Goal: Transaction & Acquisition: Book appointment/travel/reservation

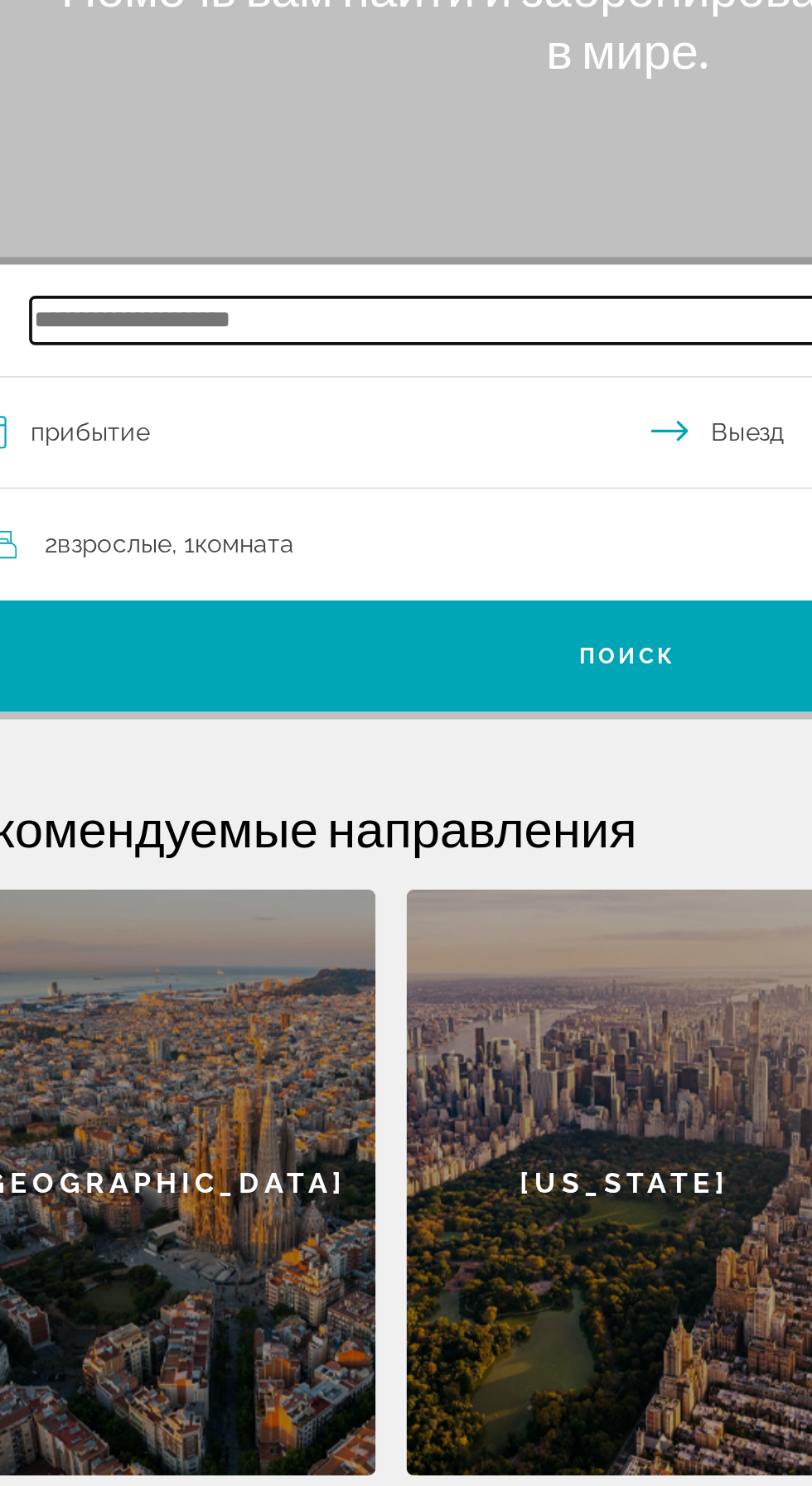
click at [272, 392] on input "Search widget" at bounding box center [409, 393] width 647 height 25
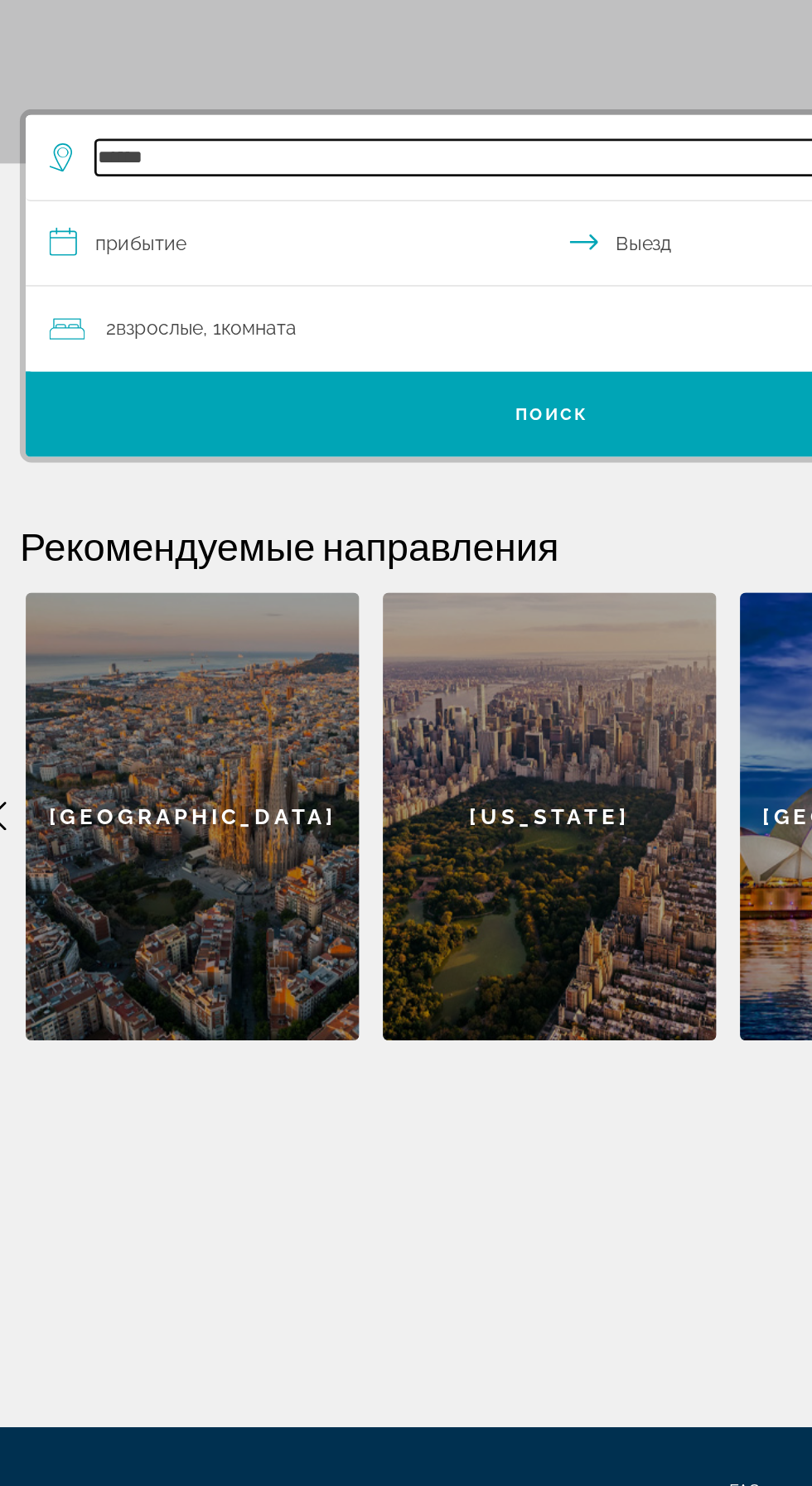
type input "******"
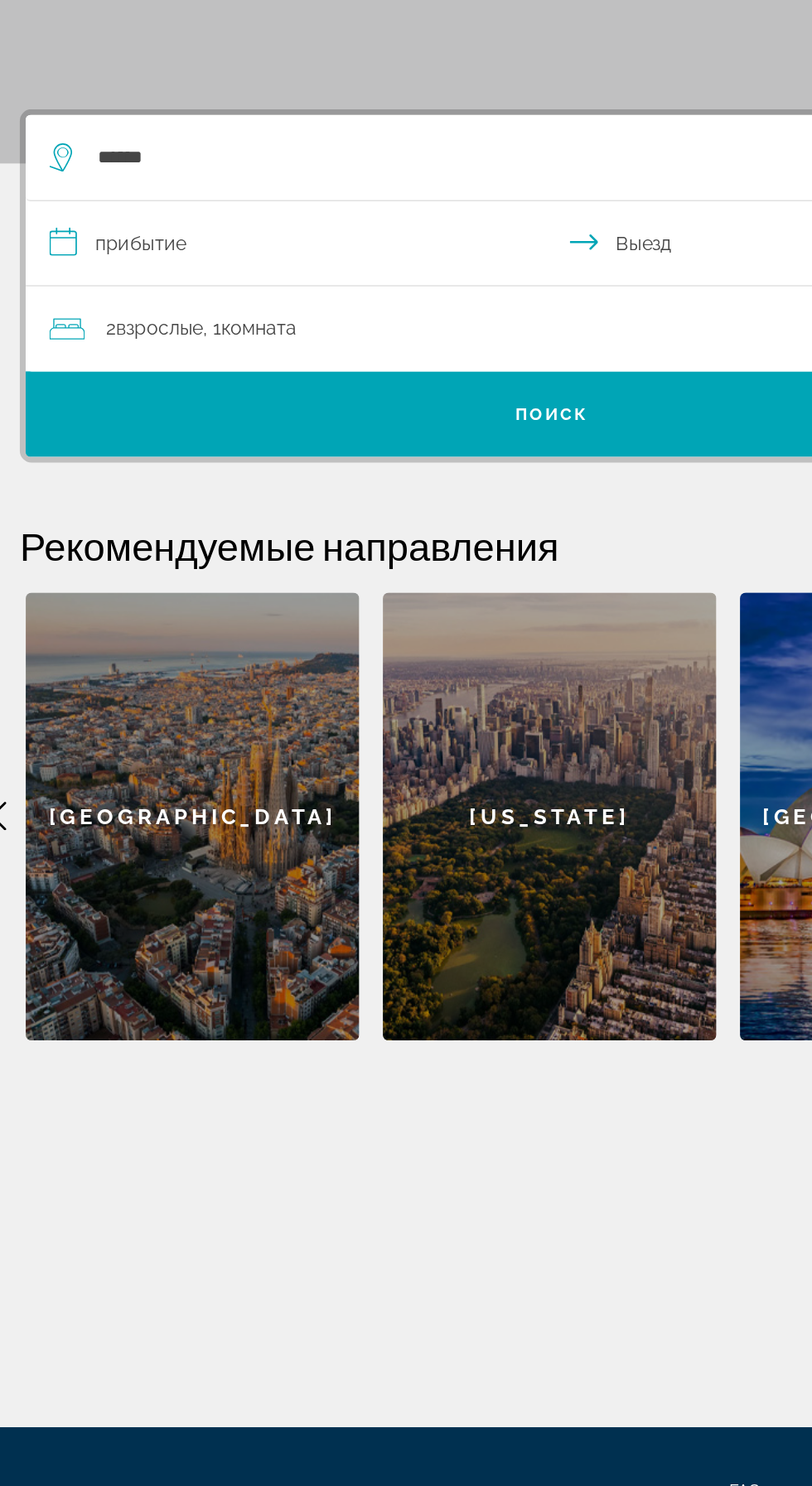
click at [199, 438] on input "**********" at bounding box center [409, 456] width 744 height 64
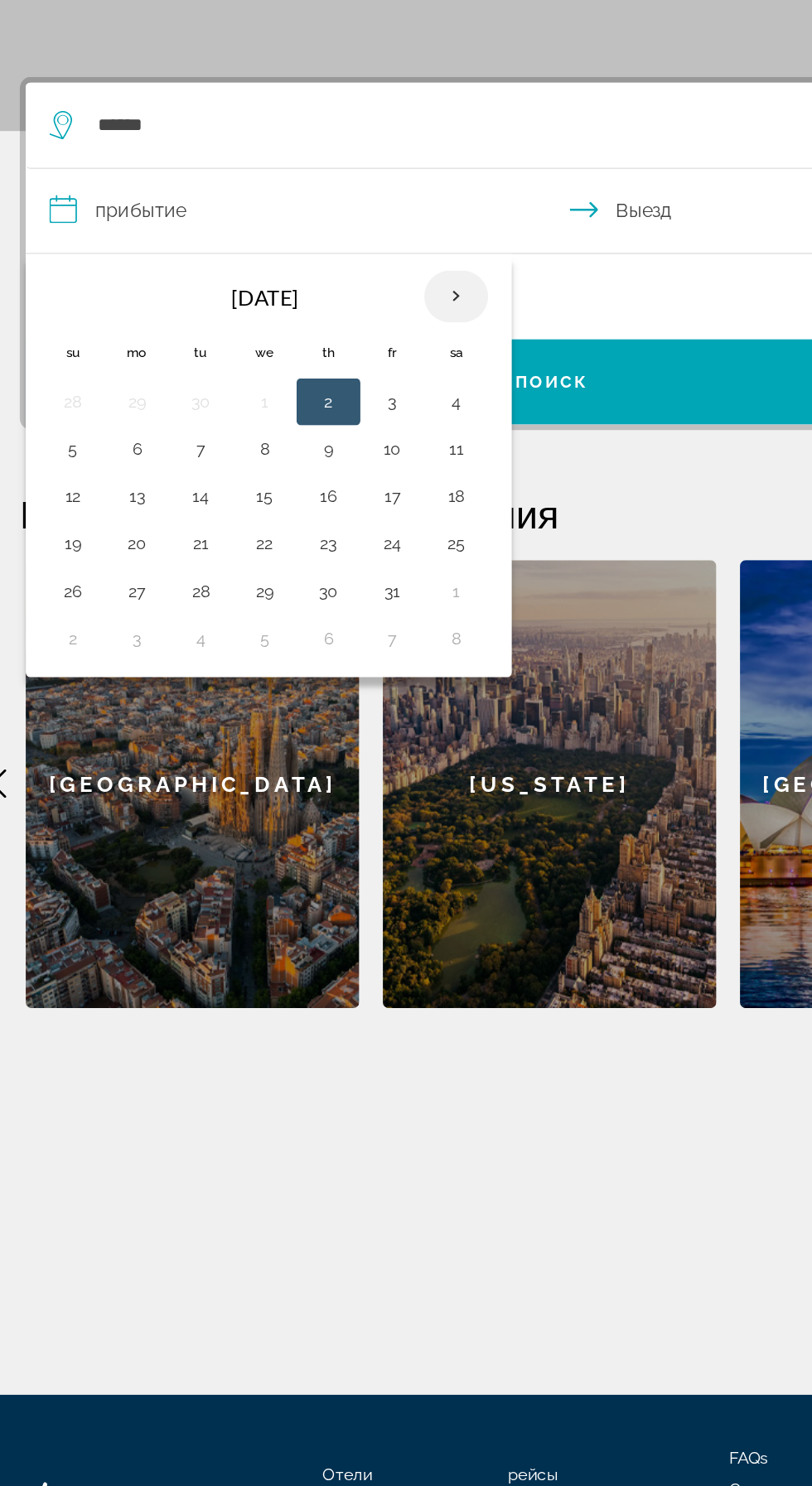
click at [326, 509] on th "Next month" at bounding box center [338, 513] width 44 height 37
click at [61, 622] on button "2" at bounding box center [70, 620] width 26 height 23
click at [298, 618] on button "7" at bounding box center [294, 620] width 26 height 23
type input "**********"
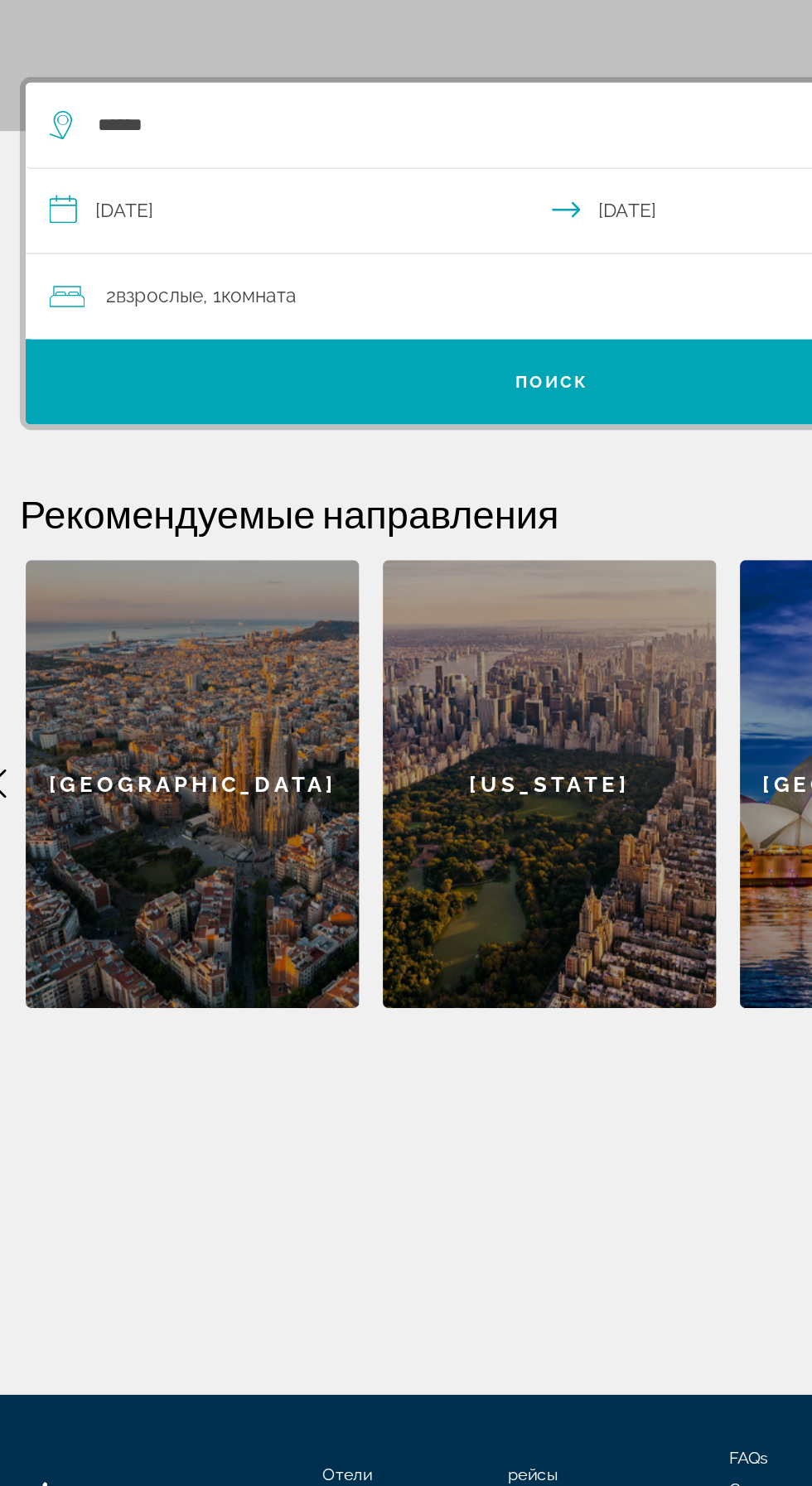
click at [268, 525] on div "2 Взрослый Взрослые , 1 Комната номера" at bounding box center [414, 514] width 721 height 60
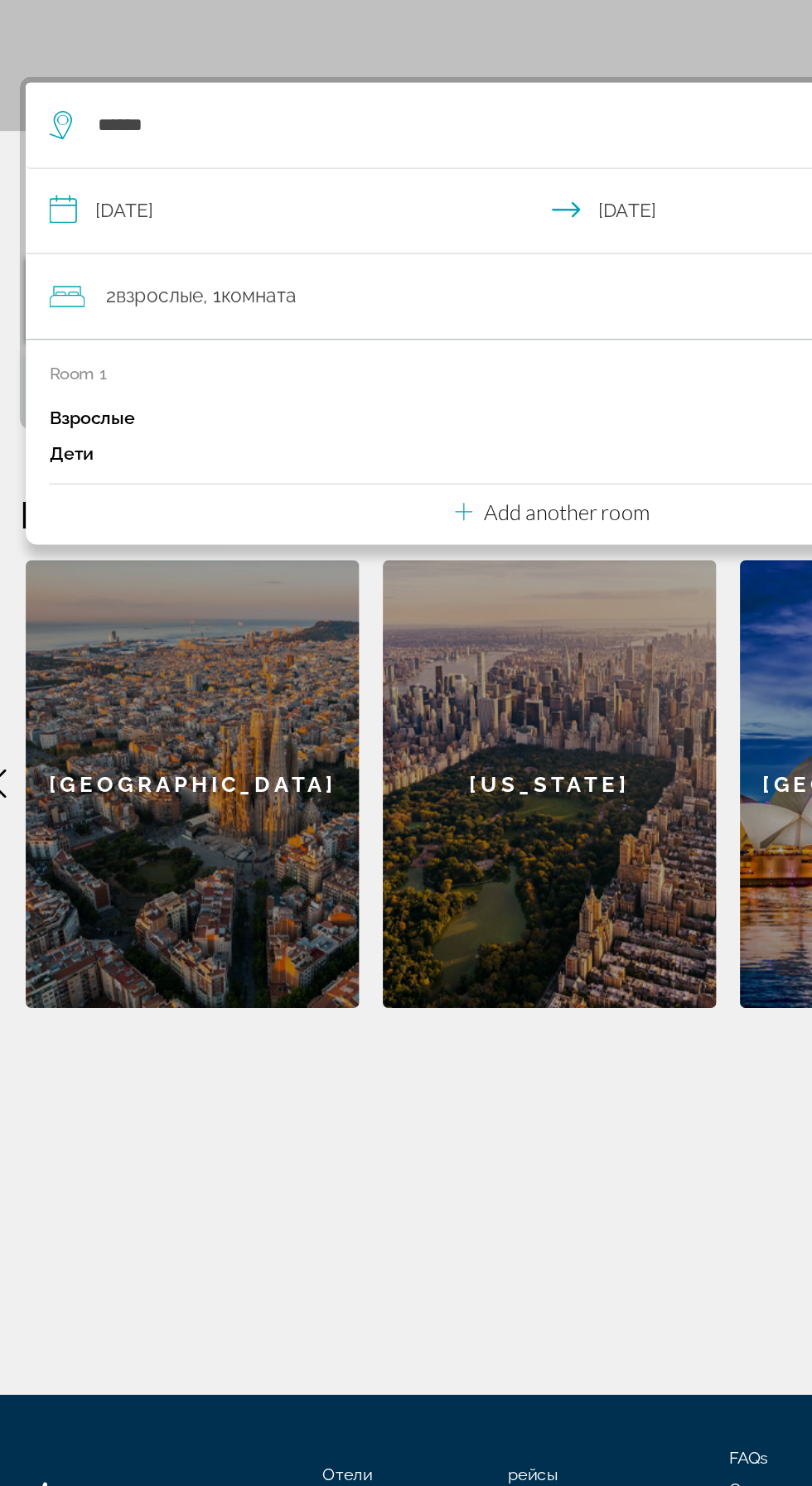
click at [266, 520] on div "2 Взрослый Взрослые , 1 Комната номера" at bounding box center [414, 513] width 721 height 23
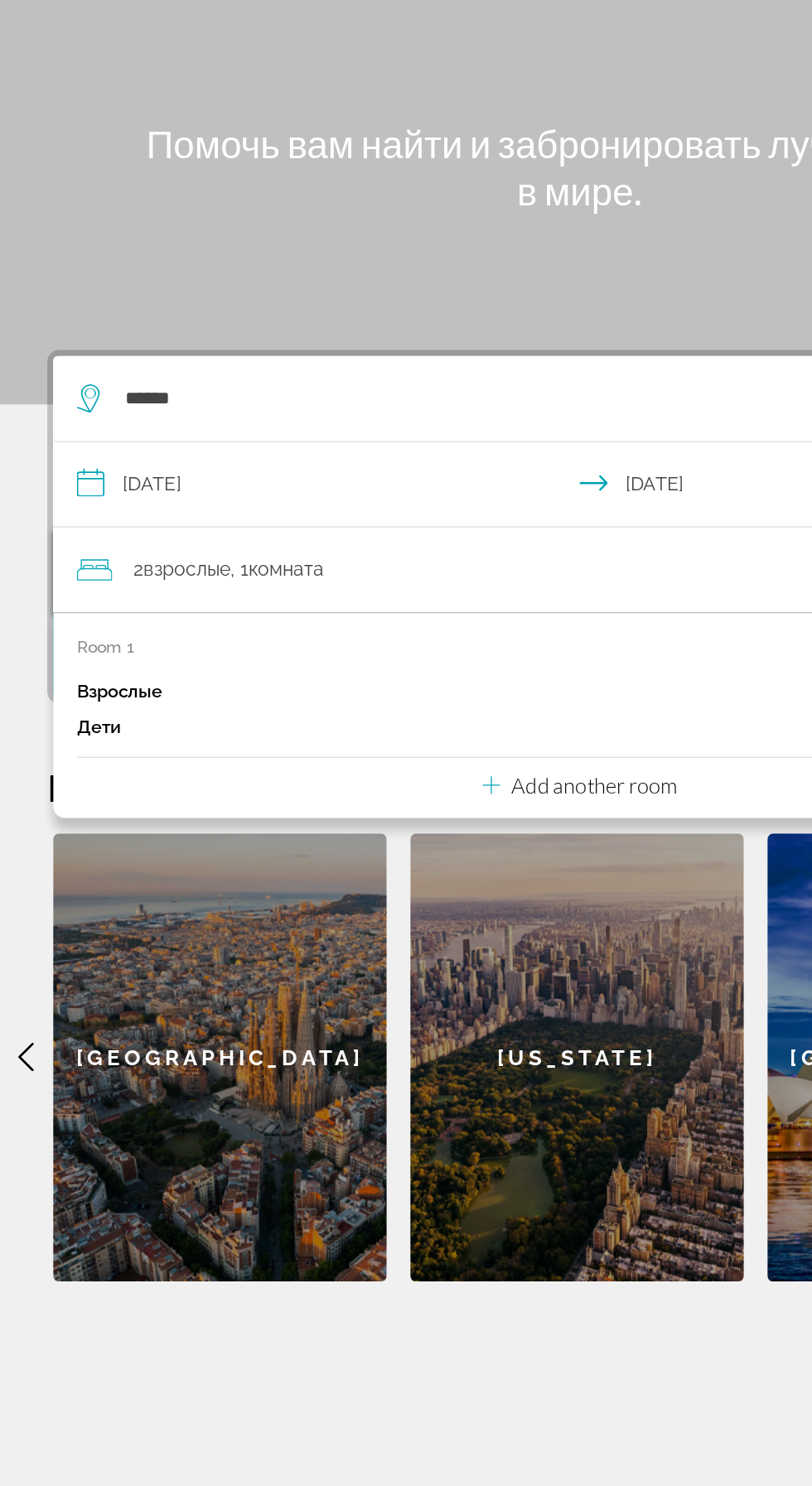
scroll to position [60, 0]
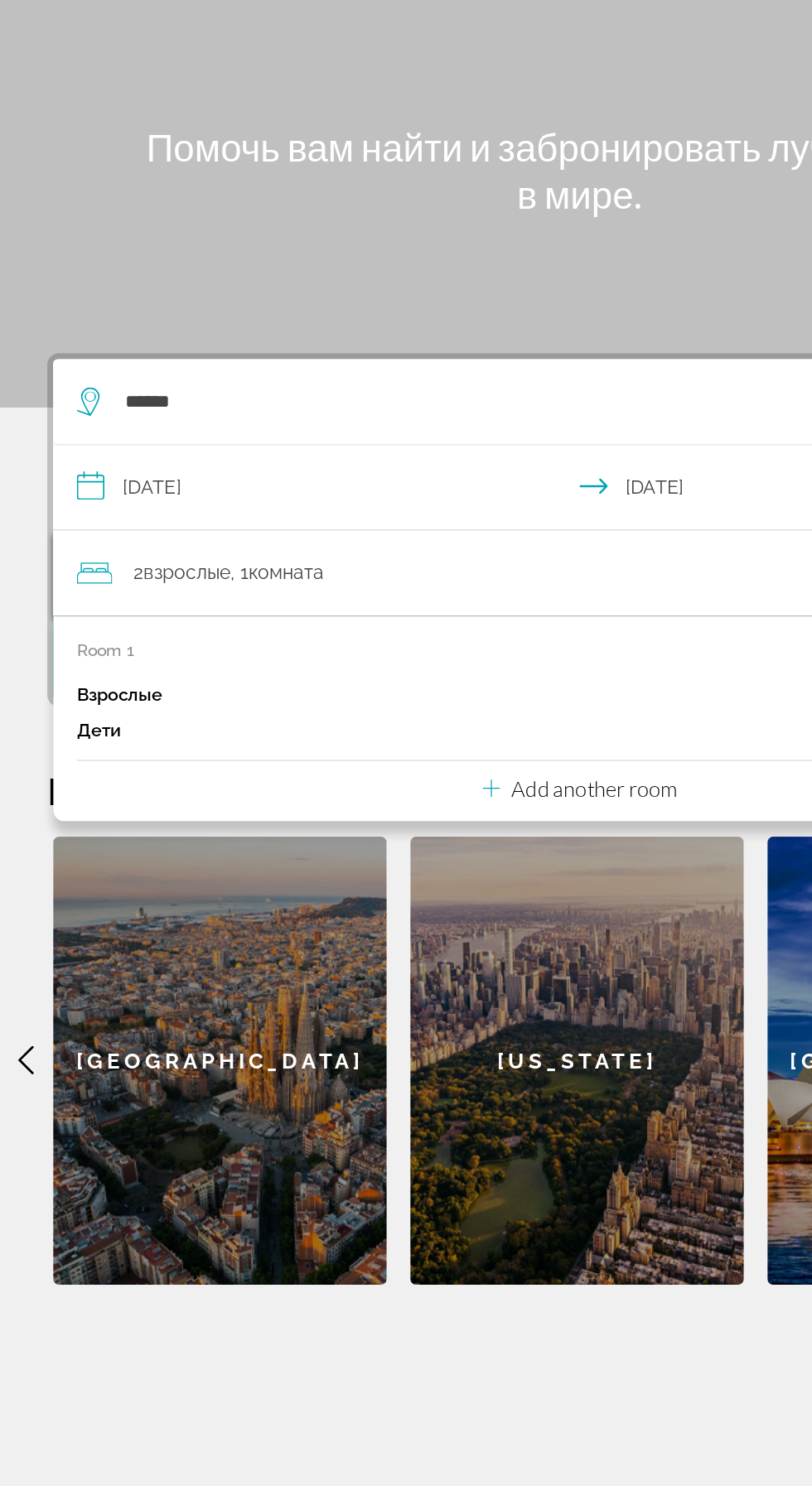
click at [471, 656] on p "Add another room" at bounding box center [417, 664] width 116 height 18
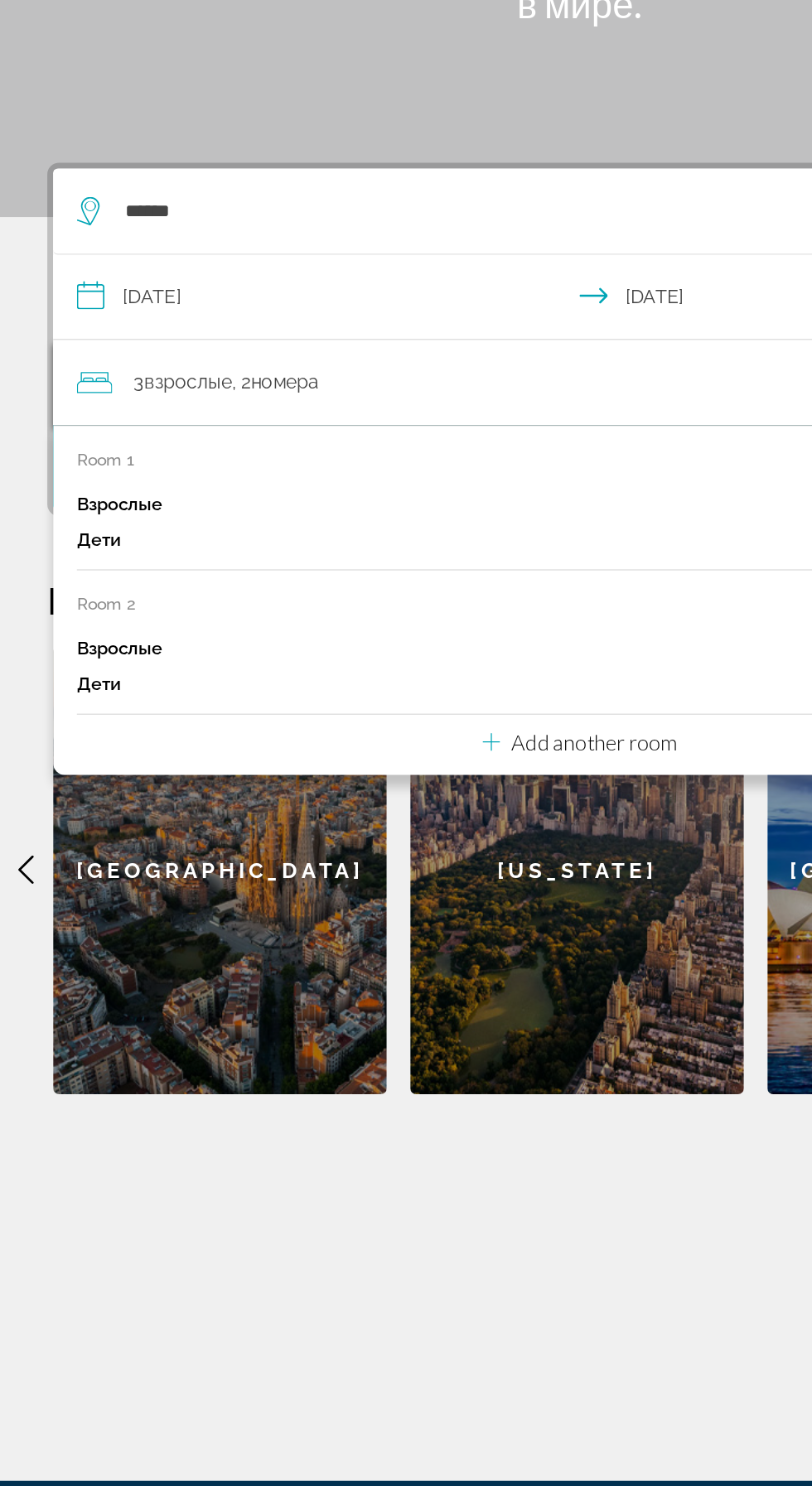
click at [362, 502] on div "3 Взрослый Взрослые , 2 Комната номера" at bounding box center [414, 513] width 721 height 23
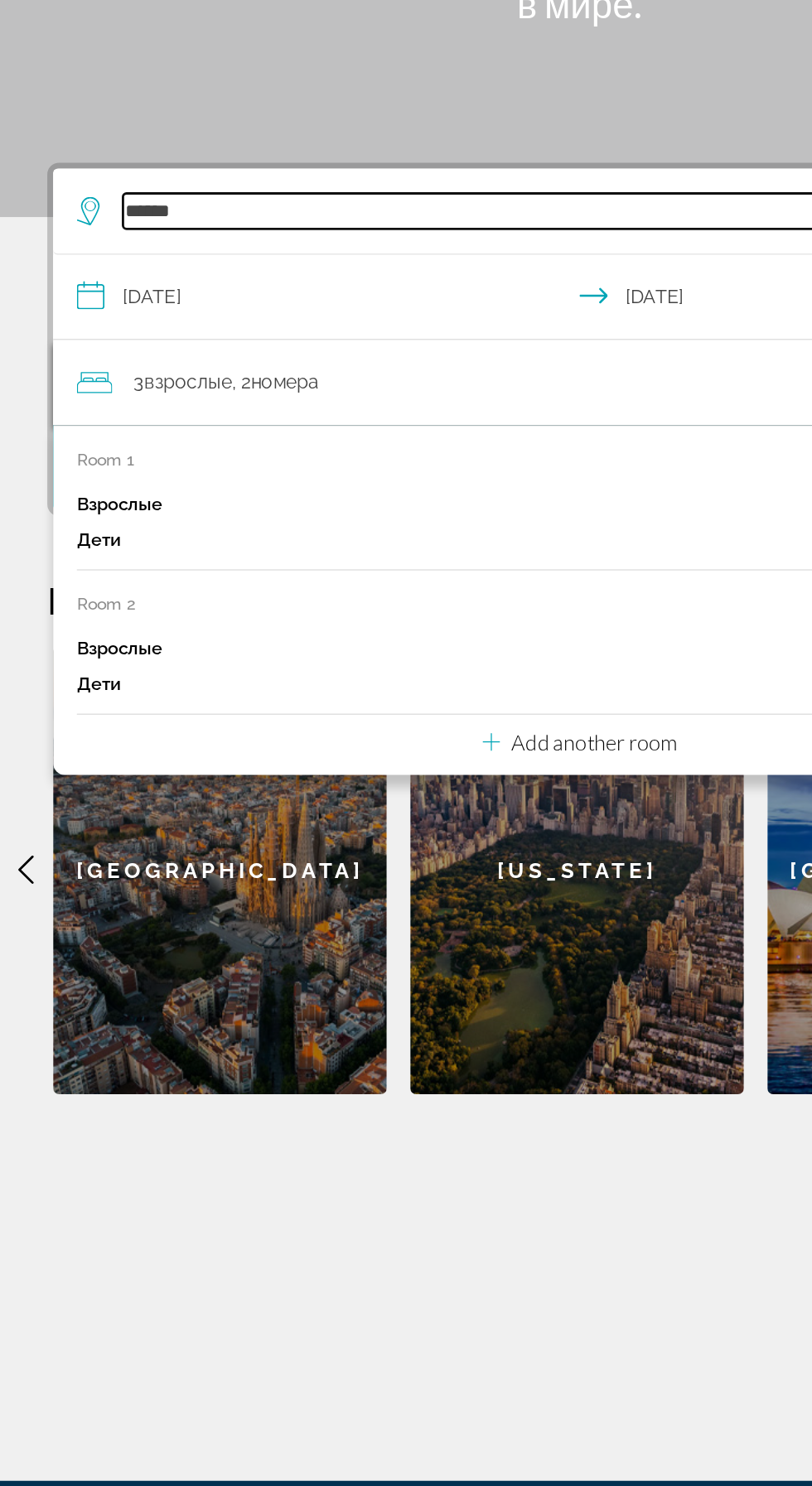
click at [283, 381] on input "******" at bounding box center [409, 393] width 647 height 25
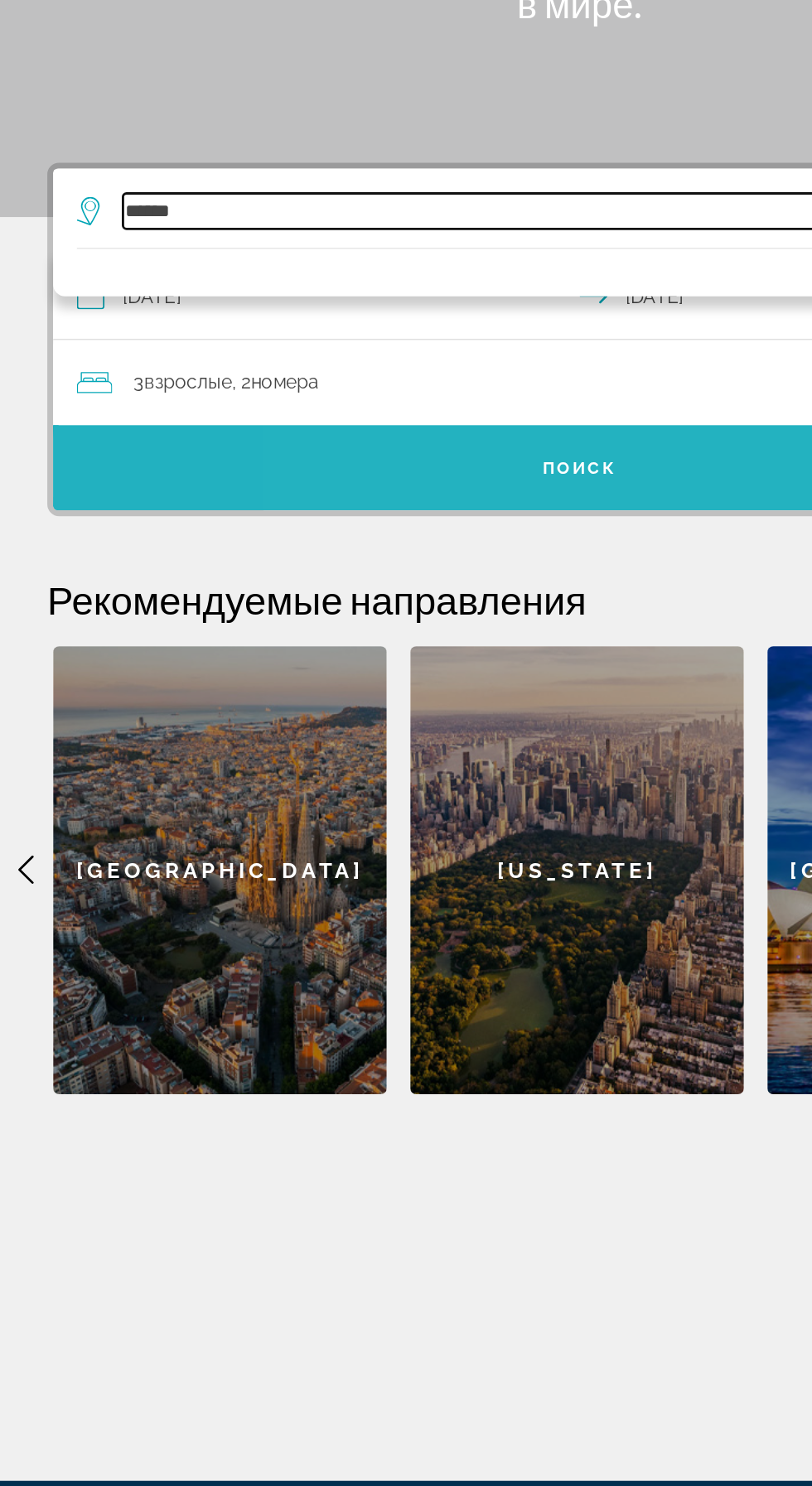
type input "******"
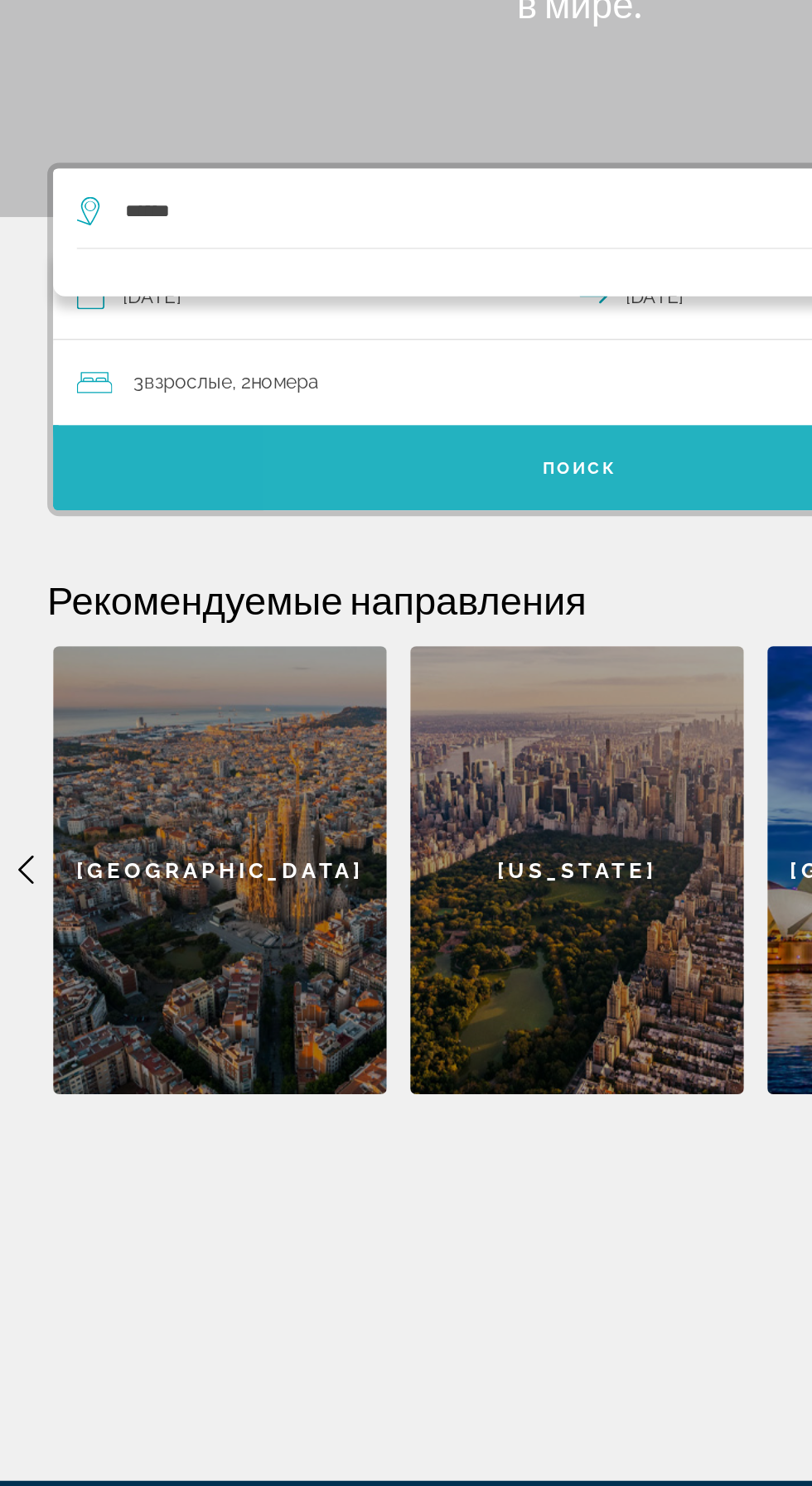
click at [460, 553] on span "Search widget" at bounding box center [406, 573] width 737 height 40
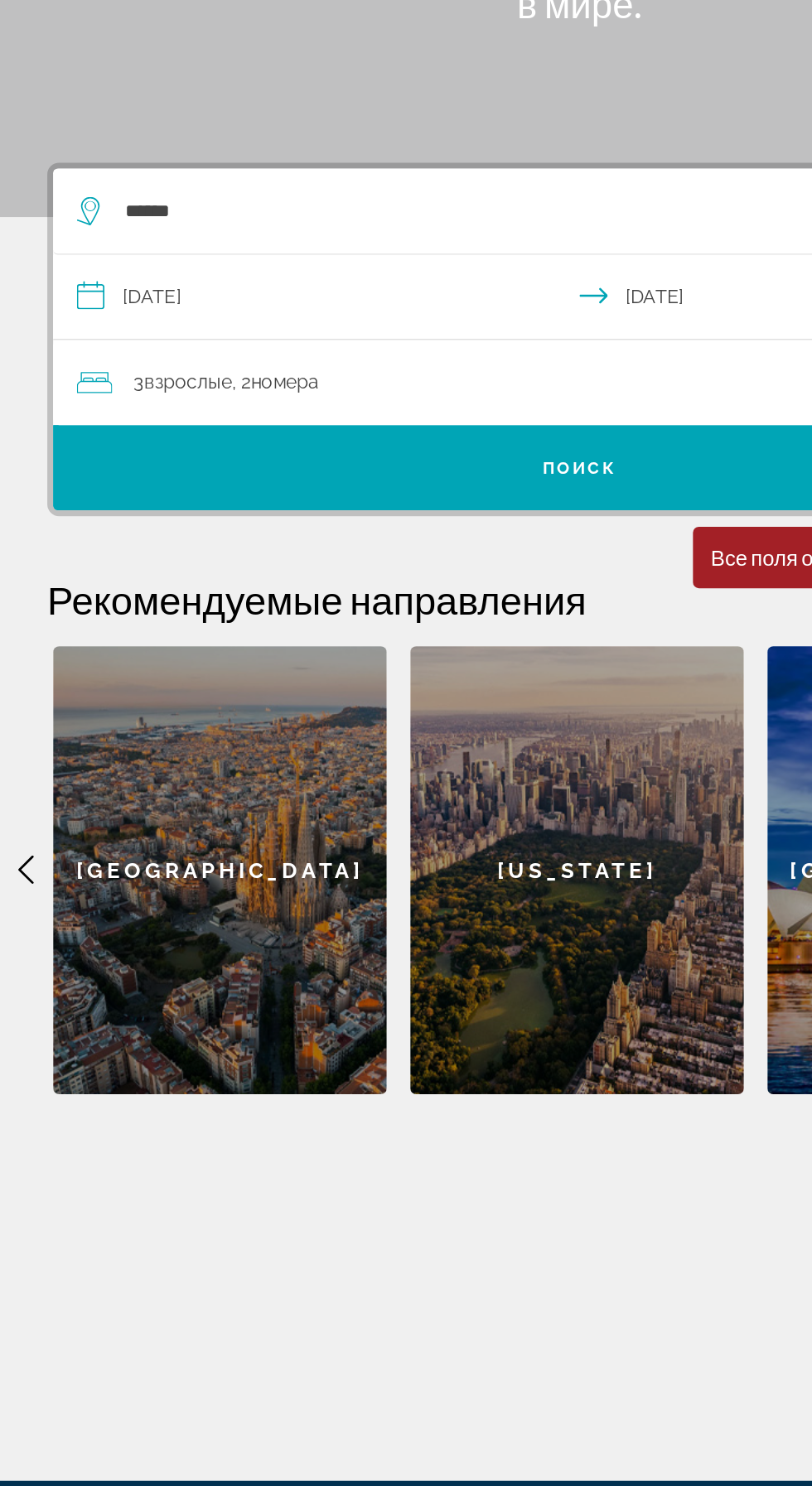
click at [156, 505] on span "Взрослые" at bounding box center [132, 513] width 62 height 15
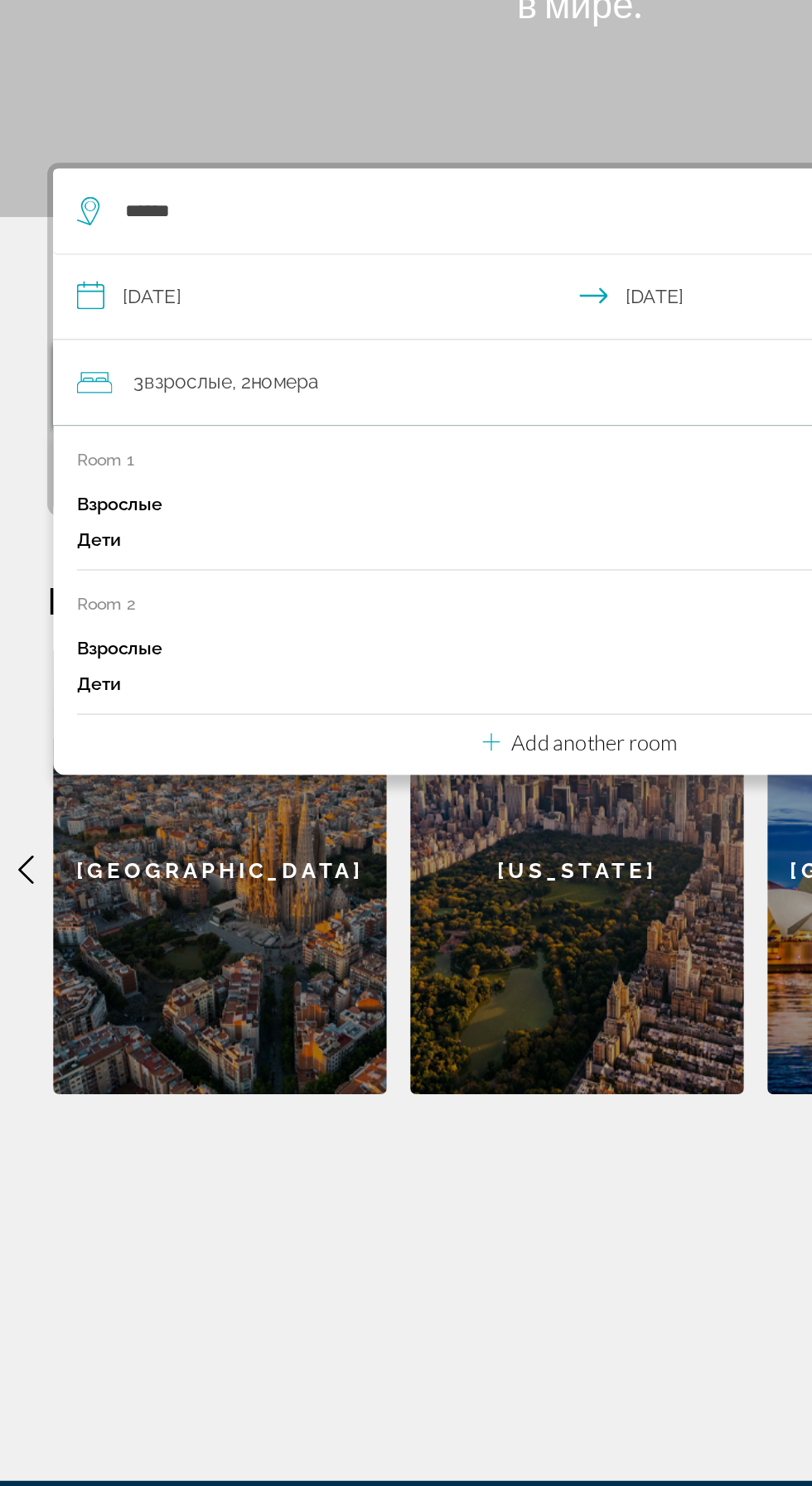
click at [155, 587] on div "Взрослые 2" at bounding box center [406, 599] width 704 height 25
click at [83, 561] on div "Room 1 remove room Взрослые 2 Дети 0" at bounding box center [406, 603] width 704 height 85
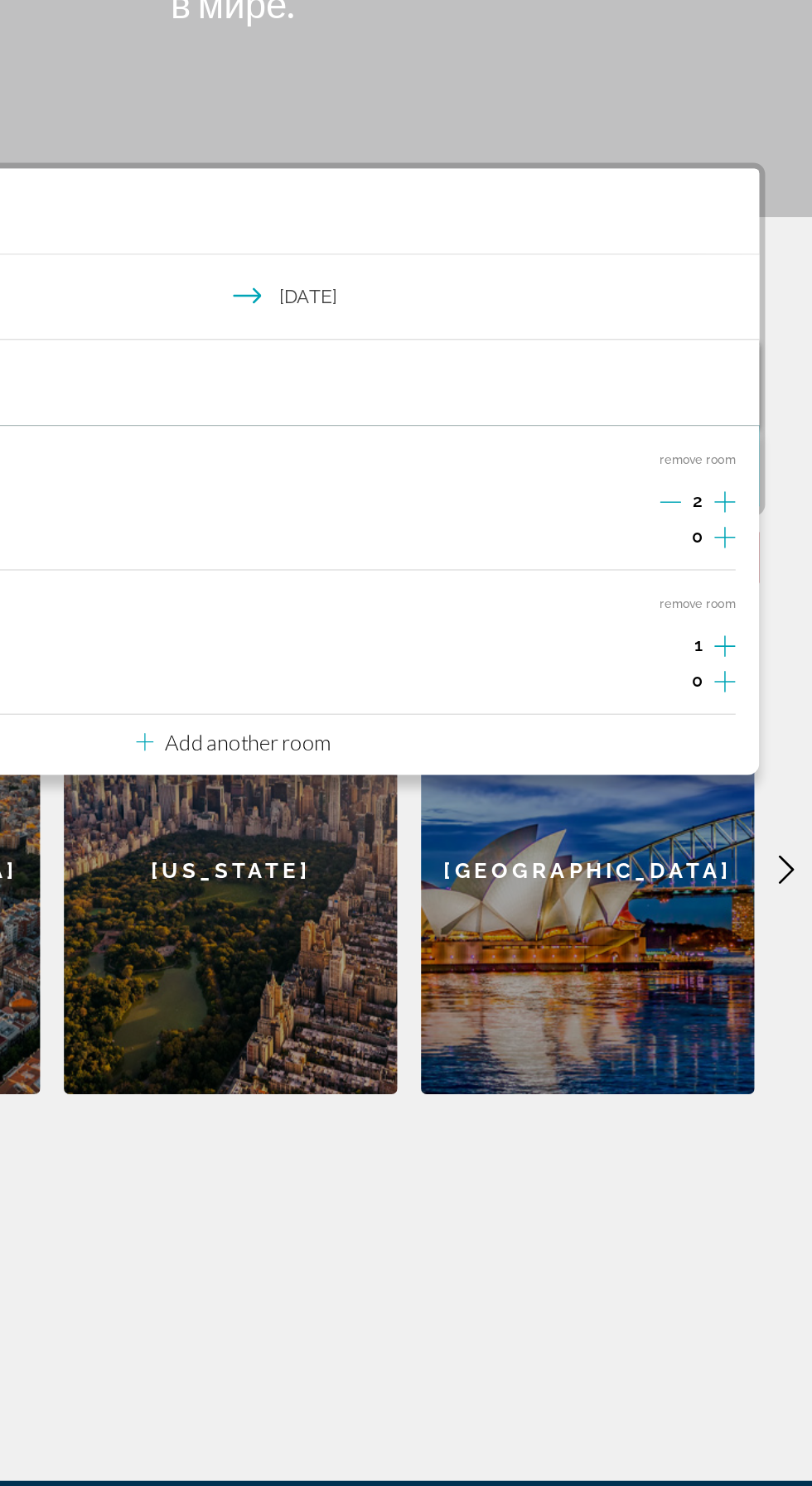
click at [744, 590] on icon "Increment adults" at bounding box center [750, 597] width 15 height 15
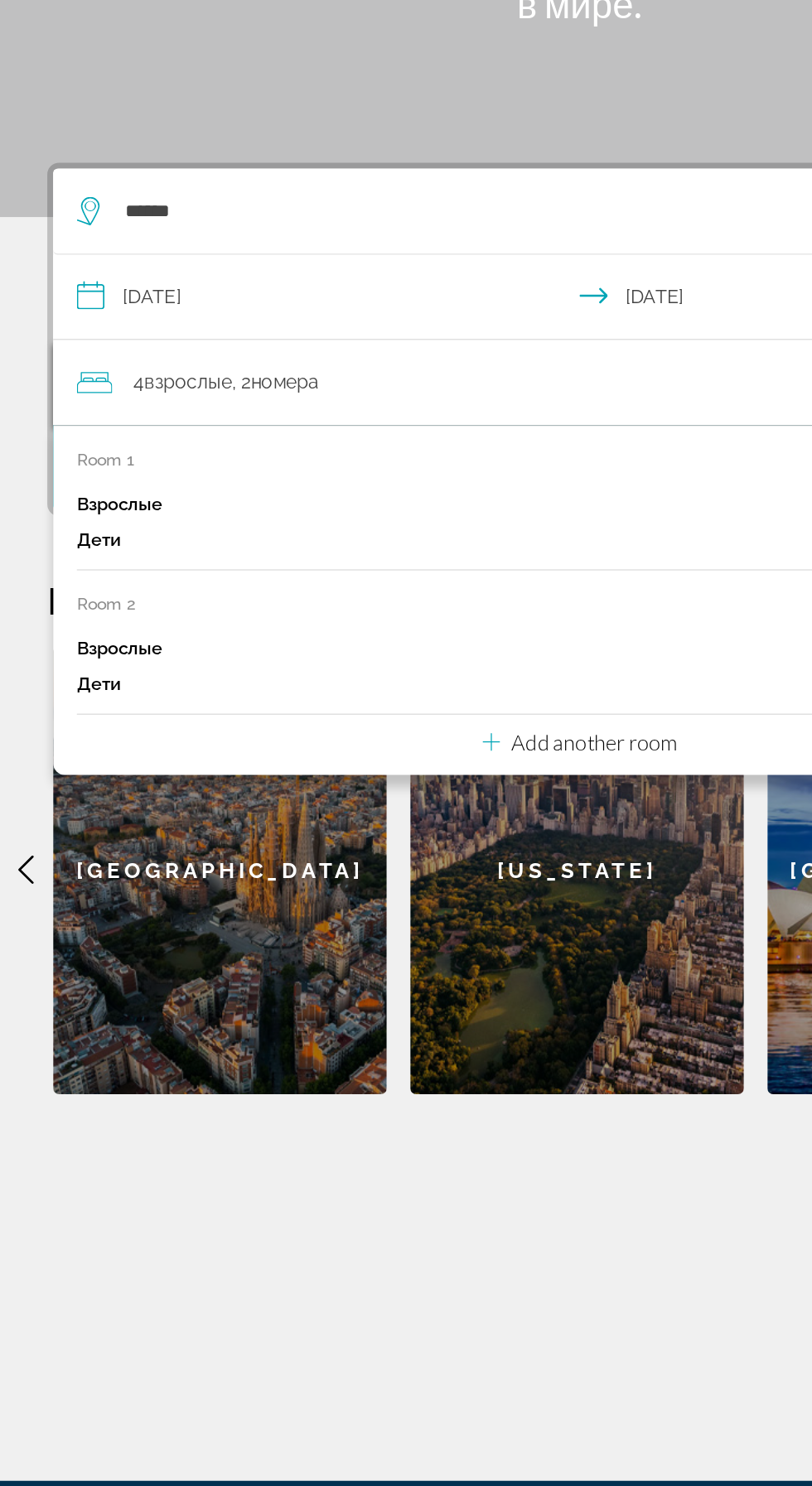
click at [349, 502] on div "4 Взрослый Взрослые , 2 Комната номера" at bounding box center [414, 513] width 721 height 23
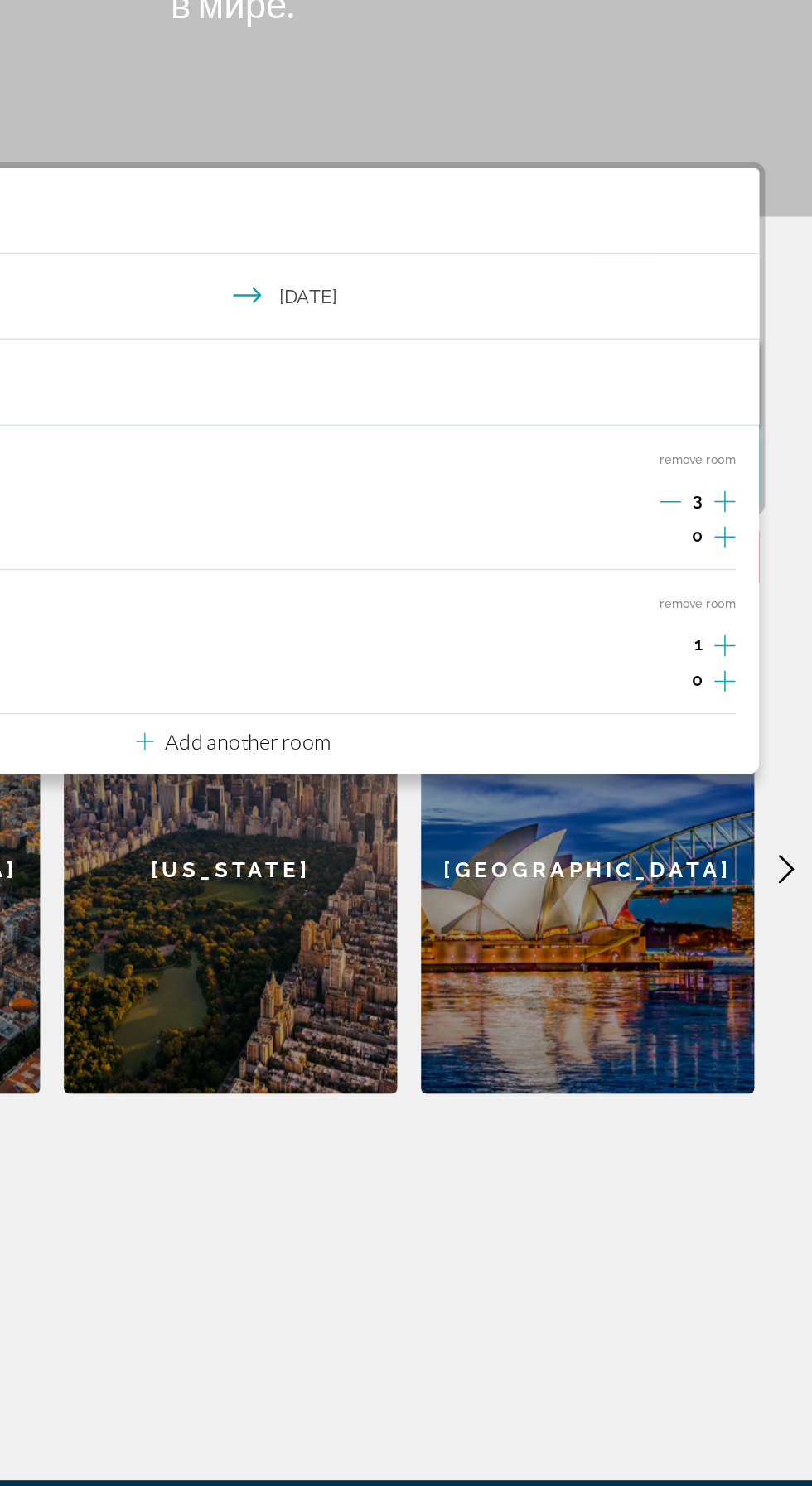
click at [603, 502] on div "4 Взрослый Взрослые , 2 Комната номера" at bounding box center [414, 513] width 721 height 23
click at [424, 728] on div "Room 1 remove room Взрослые 3 Дети 0 Room 2 remove room Взрослые 1 Дети 0 Add a…" at bounding box center [406, 666] width 737 height 245
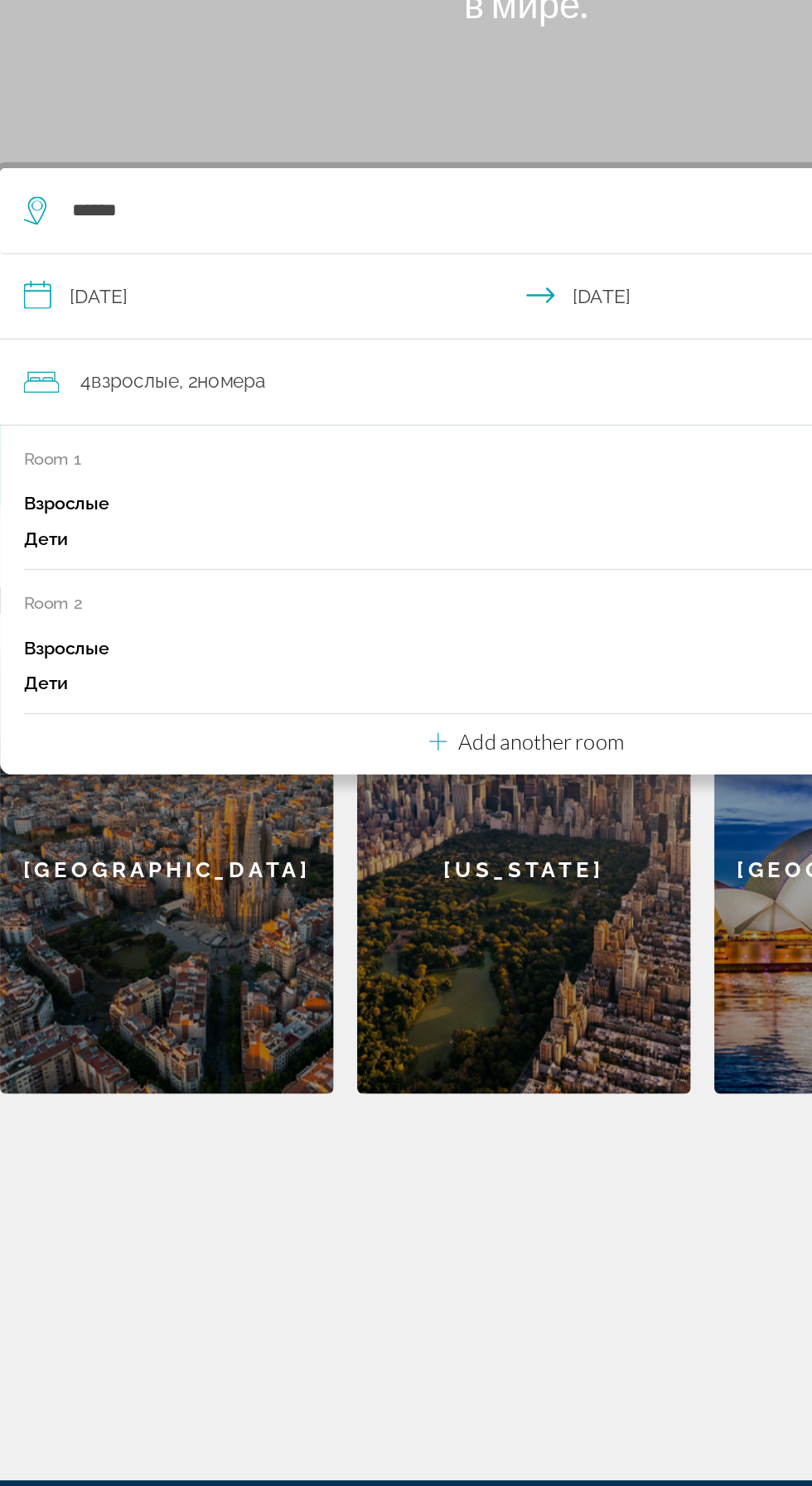
click at [362, 757] on p "Add another room" at bounding box center [417, 765] width 116 height 18
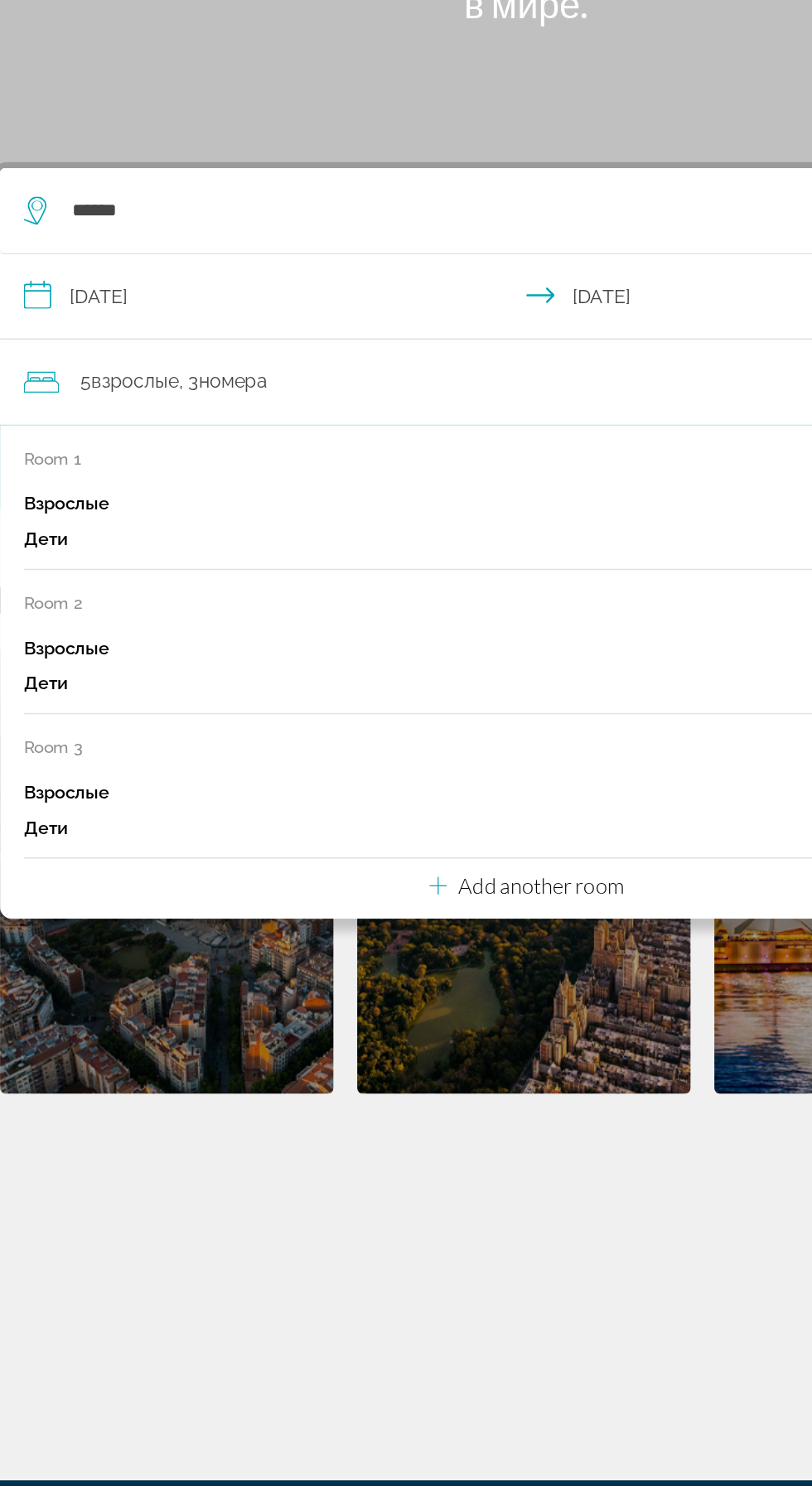
click at [354, 857] on div "Add another room" at bounding box center [406, 866] width 137 height 20
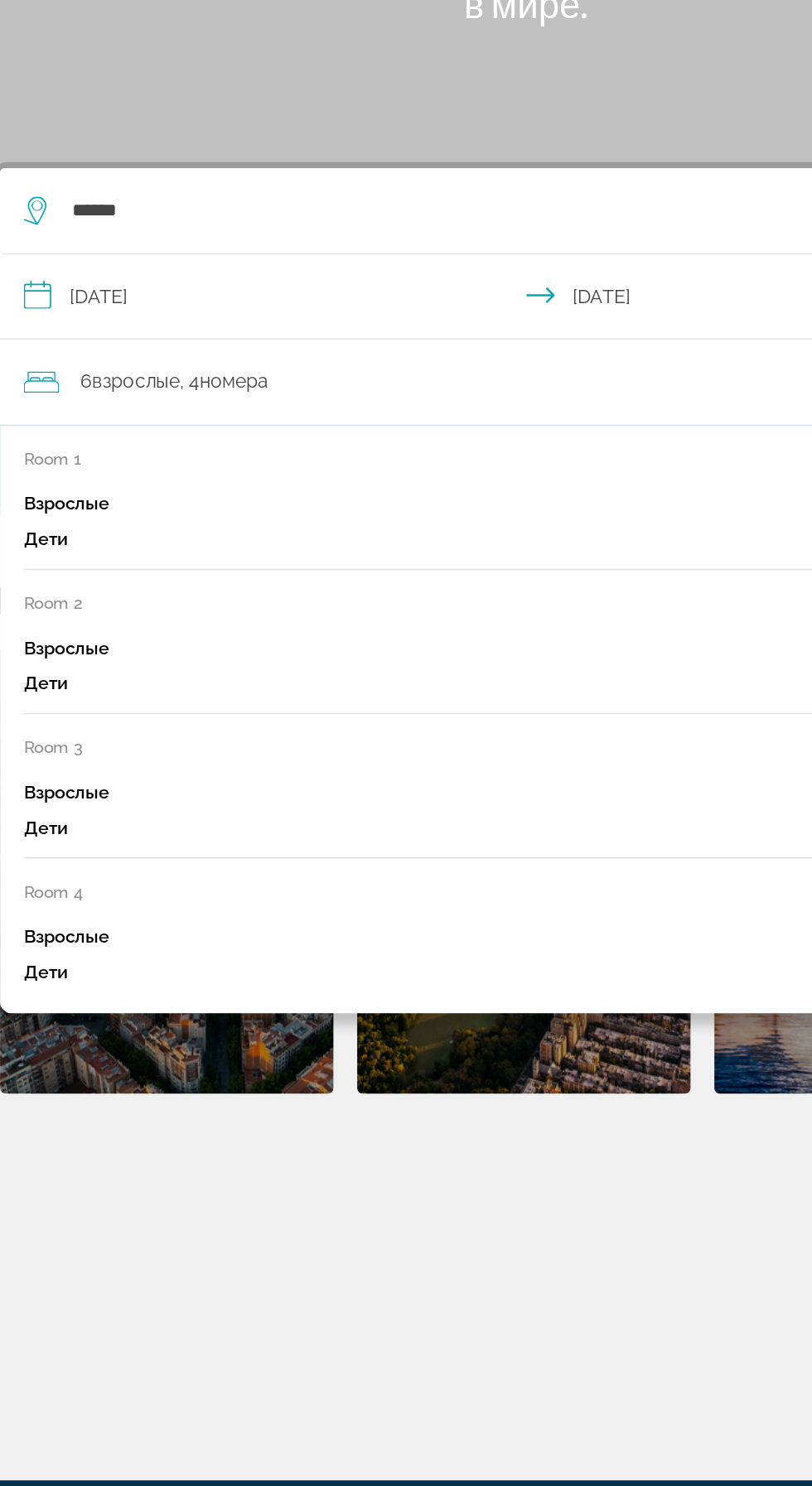
scroll to position [0, 0]
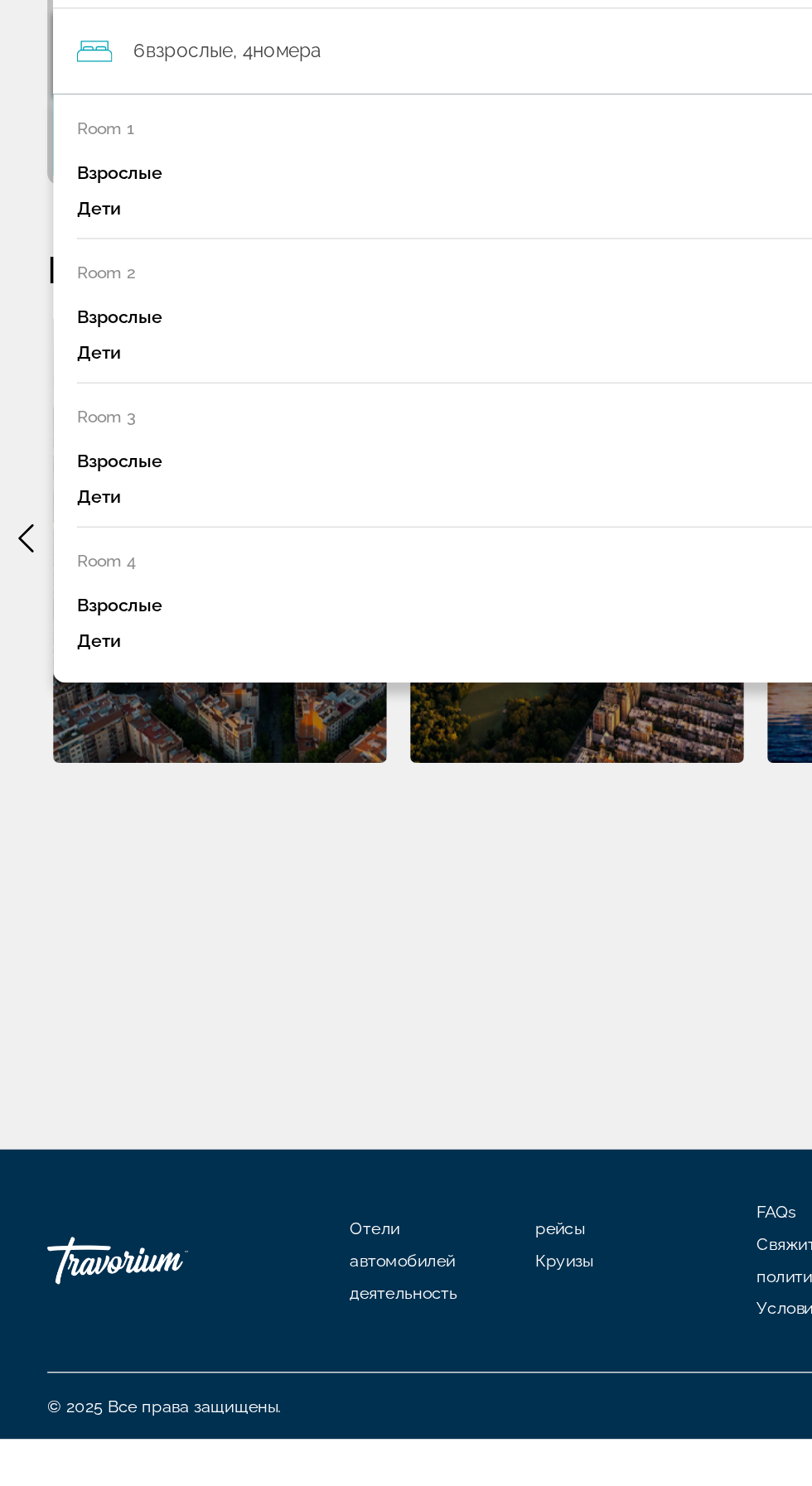
click at [17, 858] on icon "Main content" at bounding box center [19, 855] width 11 height 20
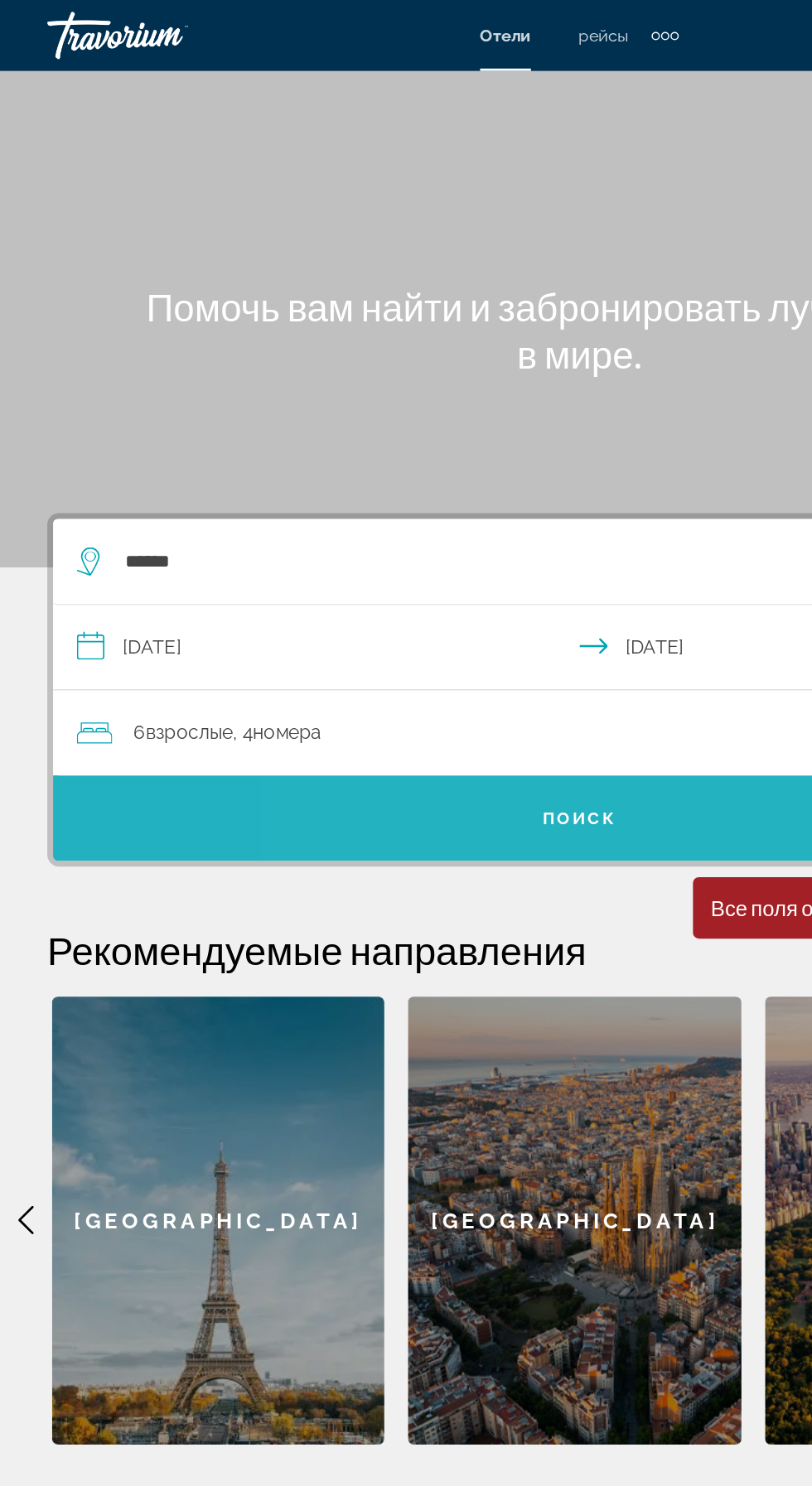
click at [446, 563] on span "Search widget" at bounding box center [406, 573] width 737 height 40
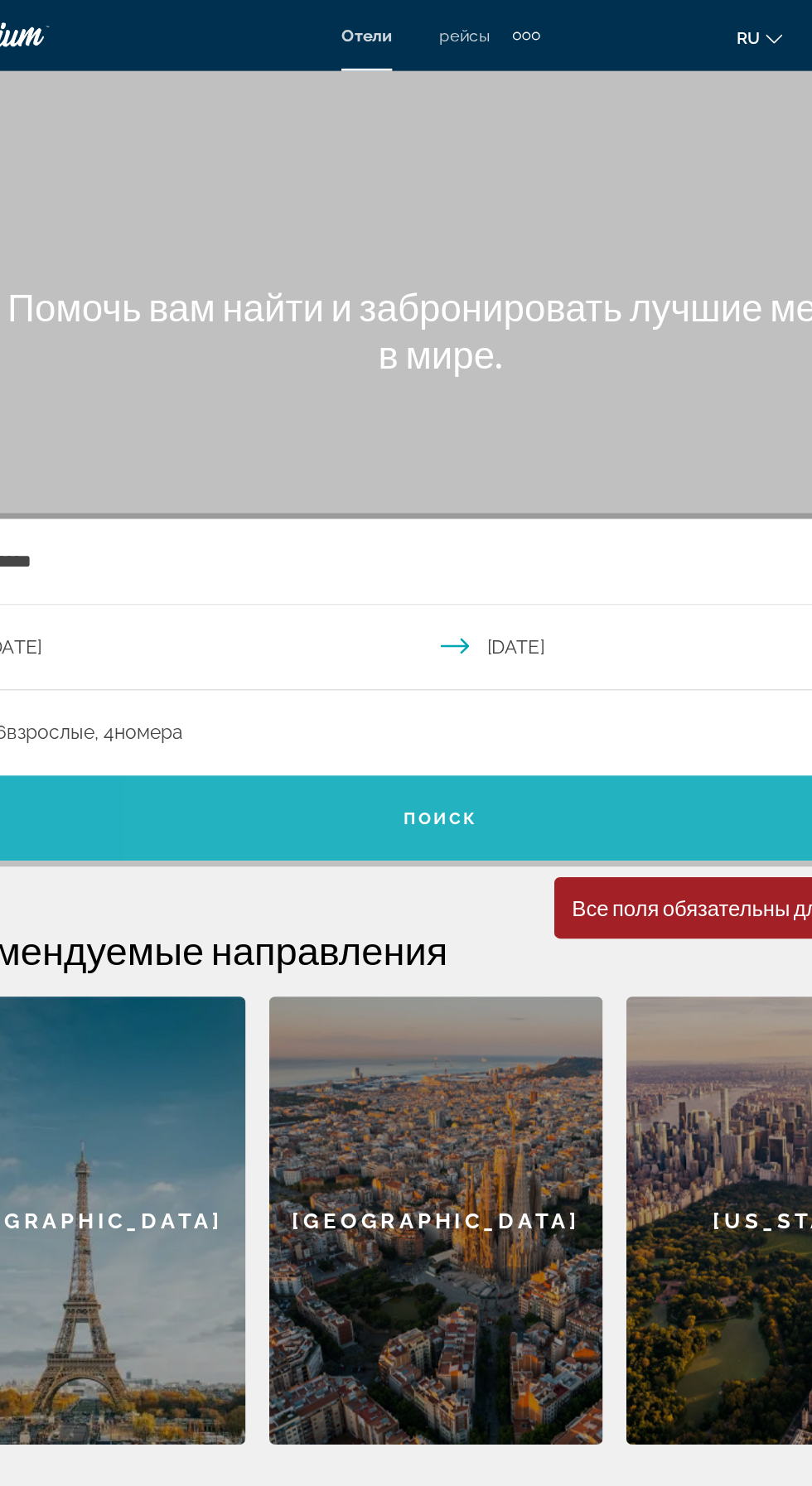
click at [520, 574] on span "Search widget" at bounding box center [406, 573] width 737 height 40
